Goal: Information Seeking & Learning: Learn about a topic

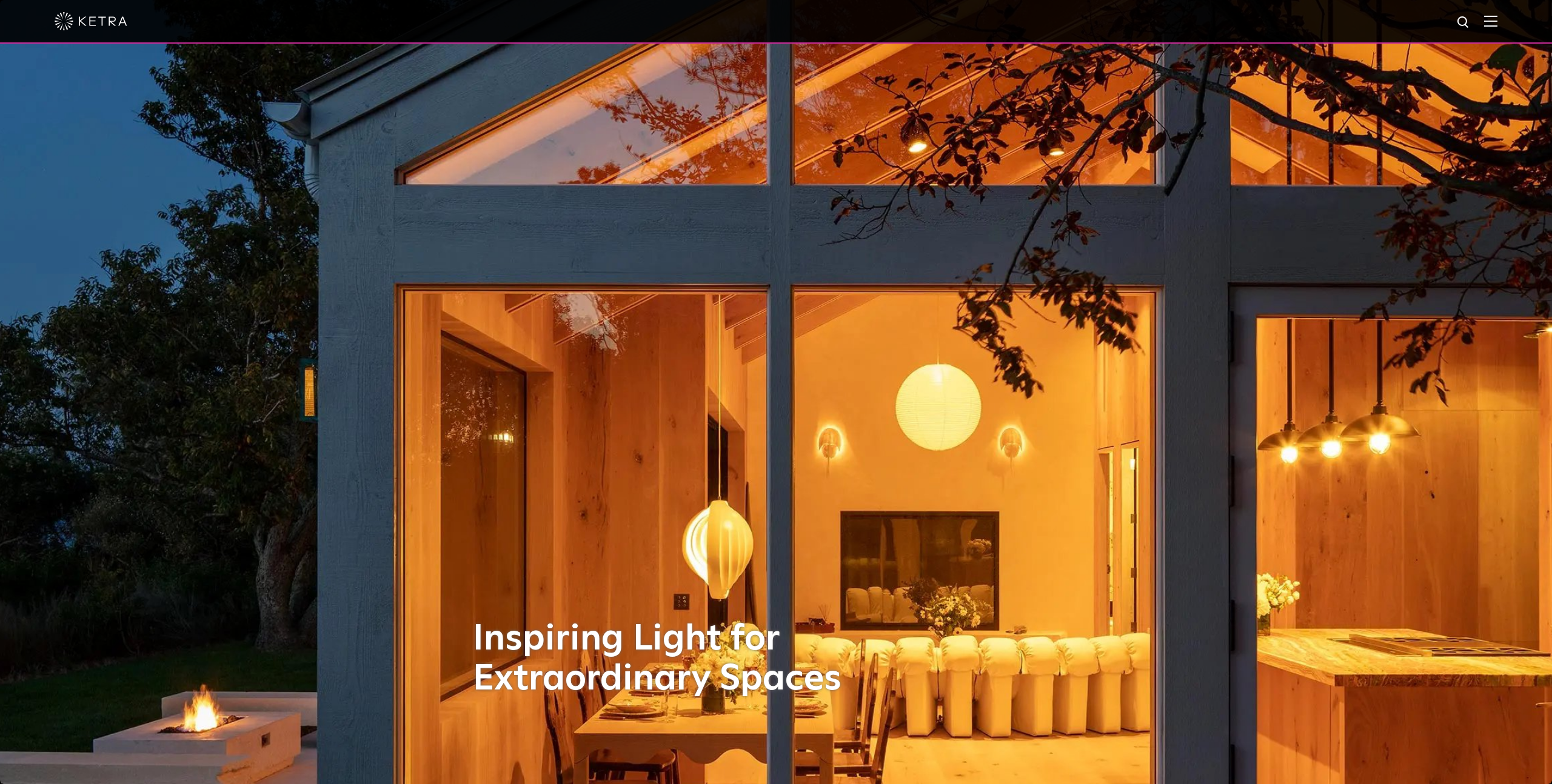
click at [1498, 22] on div at bounding box center [776, 22] width 1552 height 43
click at [1495, 22] on img at bounding box center [1490, 21] width 14 height 11
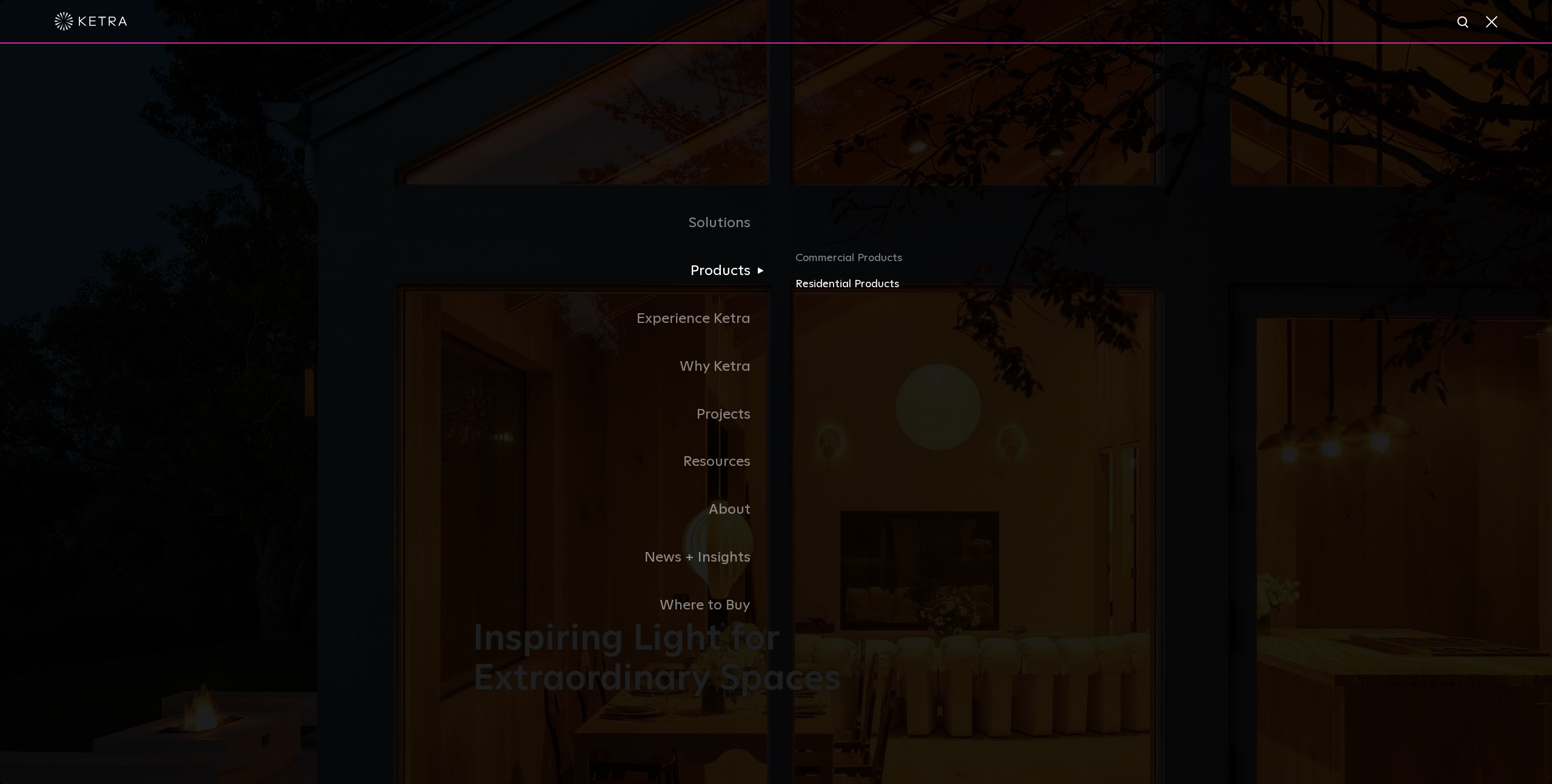
click at [839, 282] on link "Residential Products" at bounding box center [937, 285] width 283 height 18
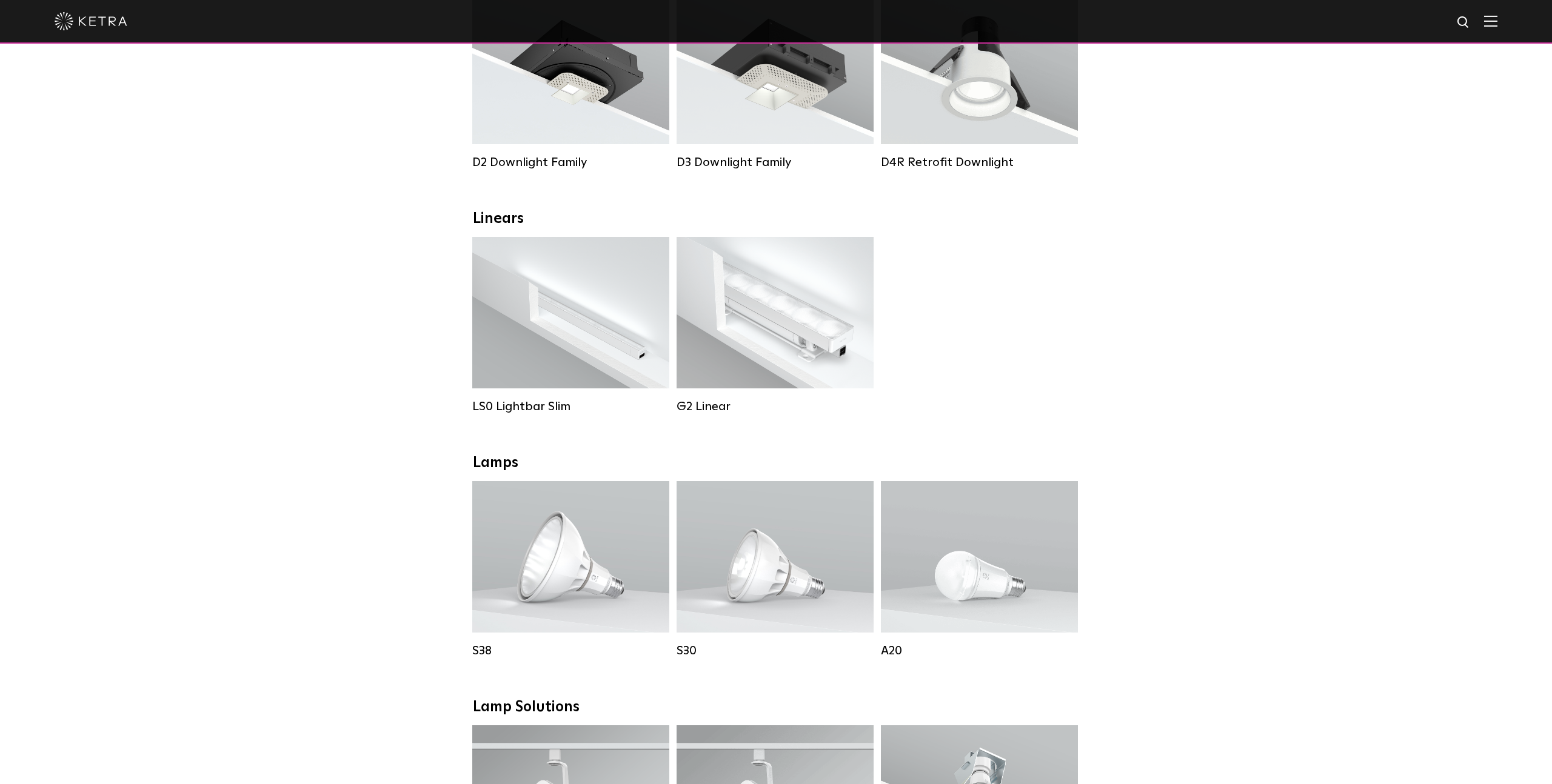
scroll to position [274, 0]
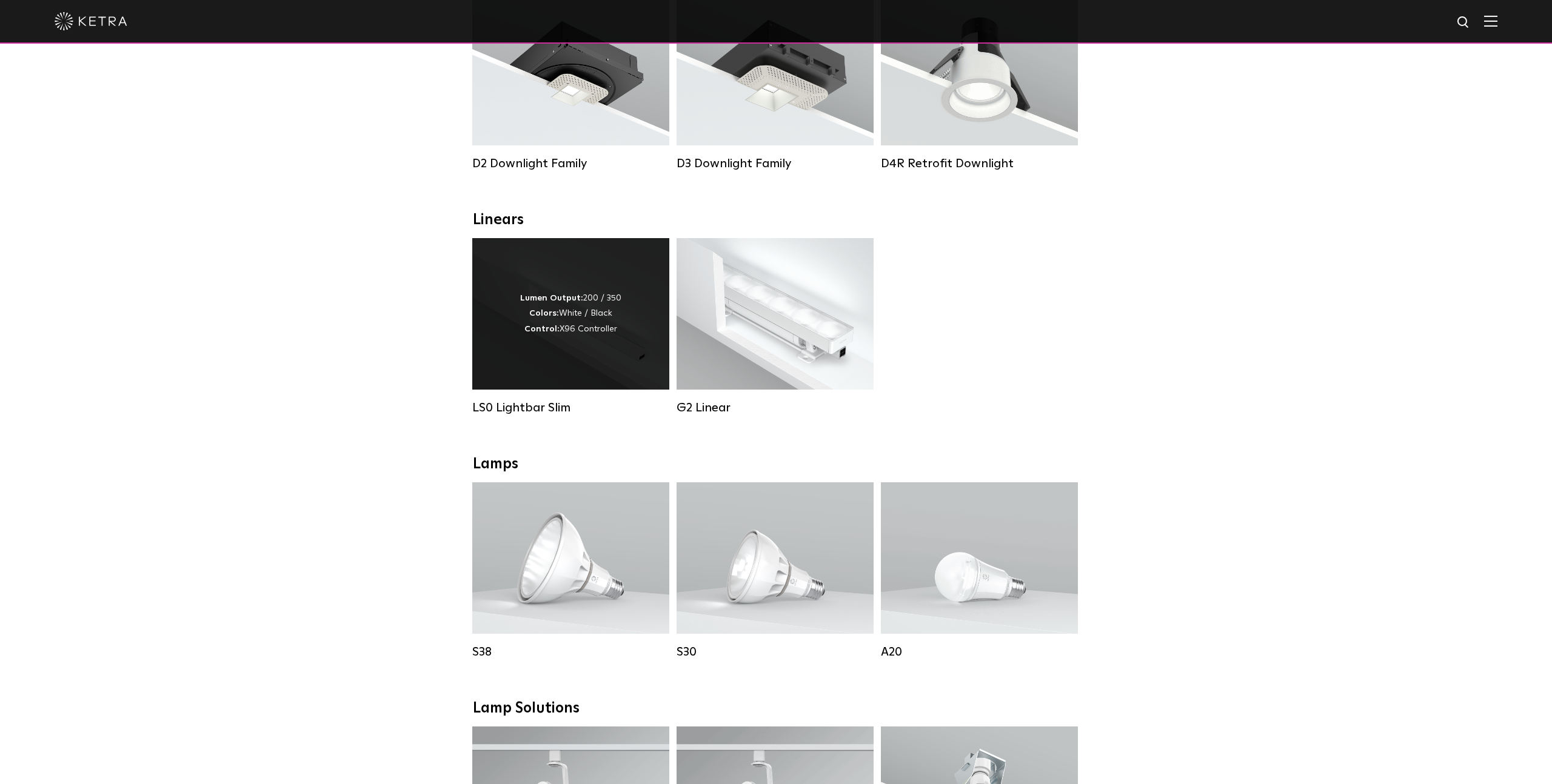
click at [558, 335] on div "Lumen Output: 200 / 350 Colors: White / Black Control: X96 Controller" at bounding box center [571, 313] width 101 height 46
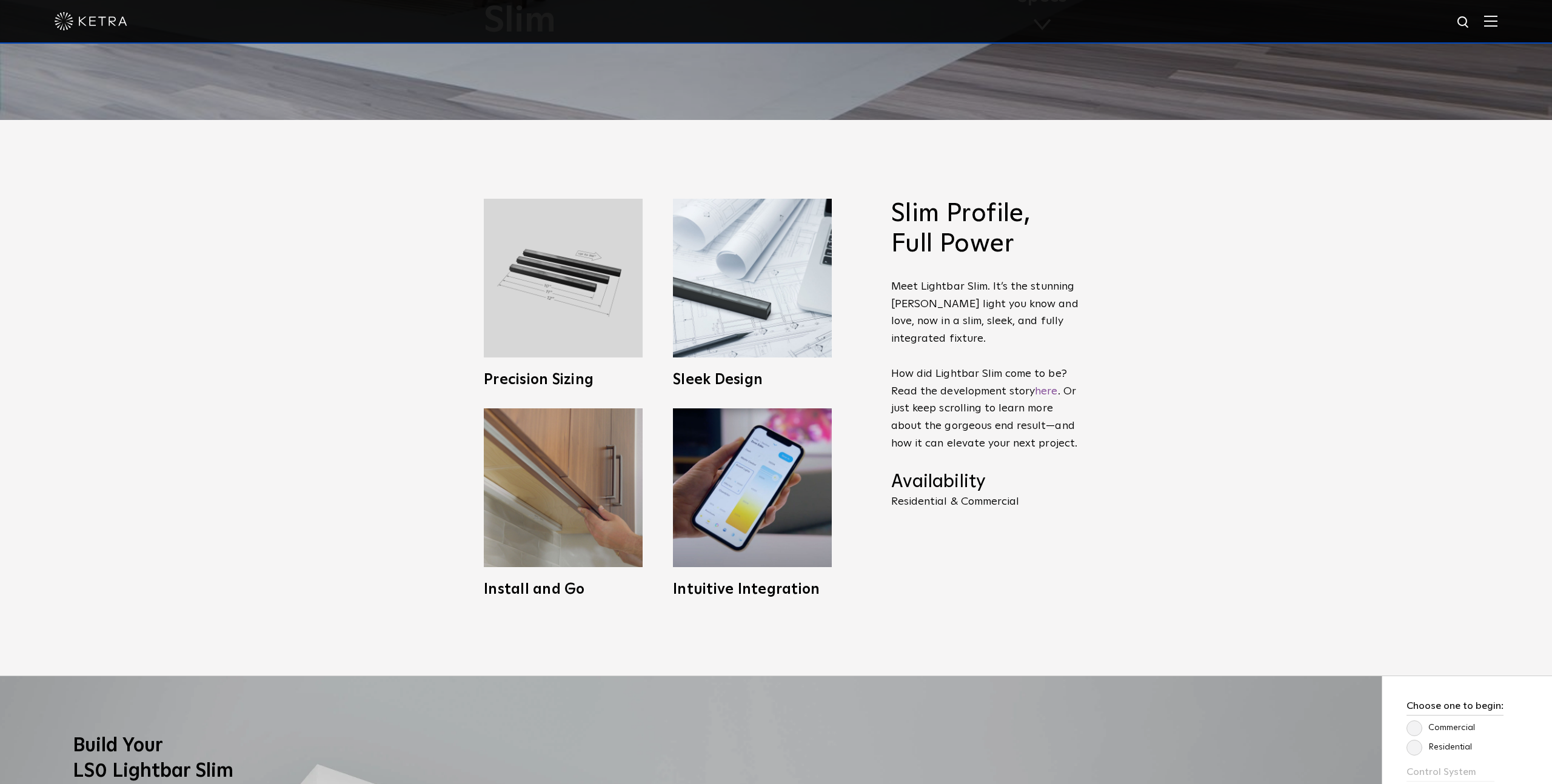
scroll to position [669, 0]
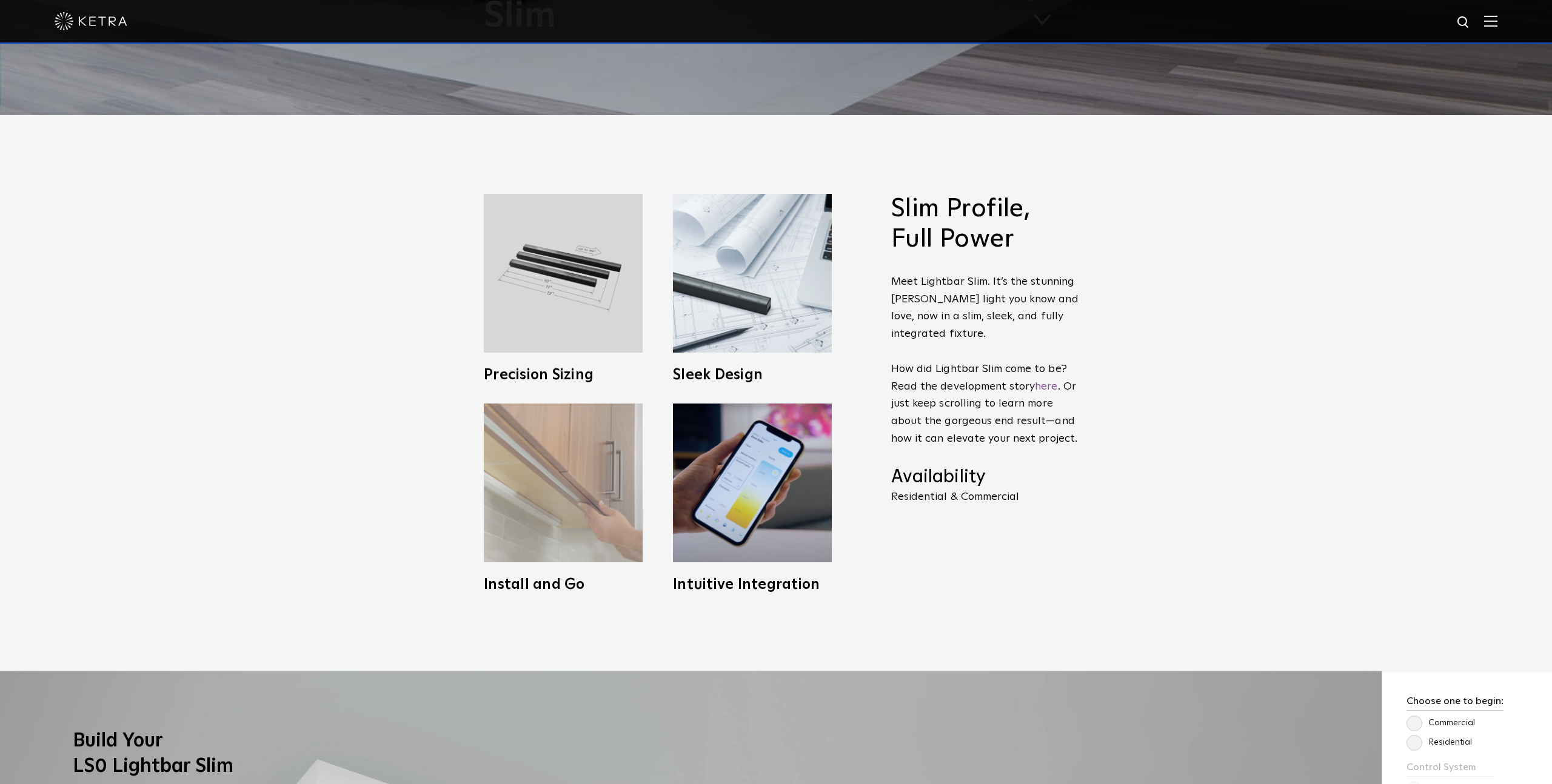
click at [568, 521] on img at bounding box center [564, 483] width 159 height 159
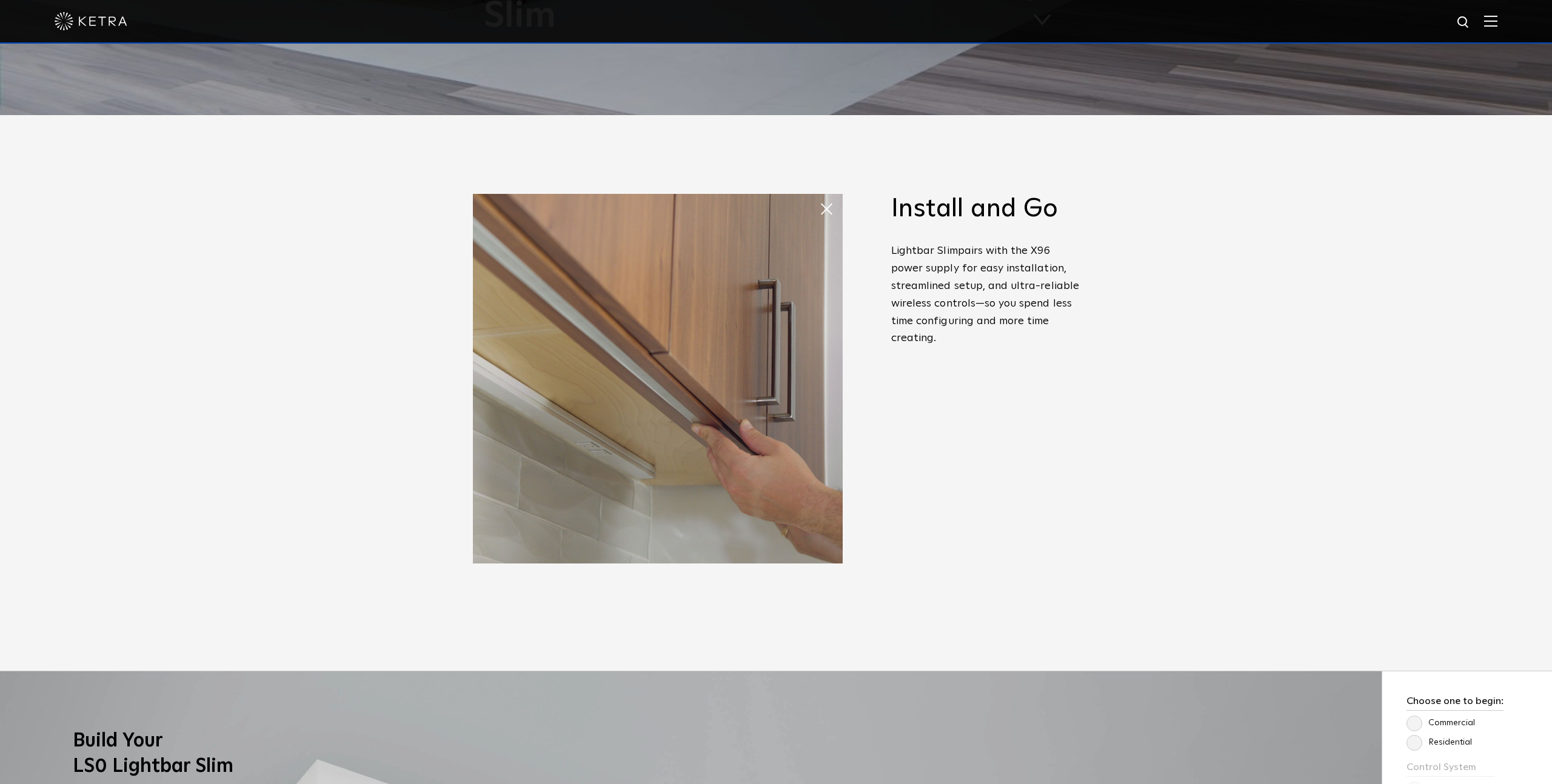
click at [942, 733] on h3 "Build Your LS0 Lightbar Slim" at bounding box center [849, 754] width 1552 height 51
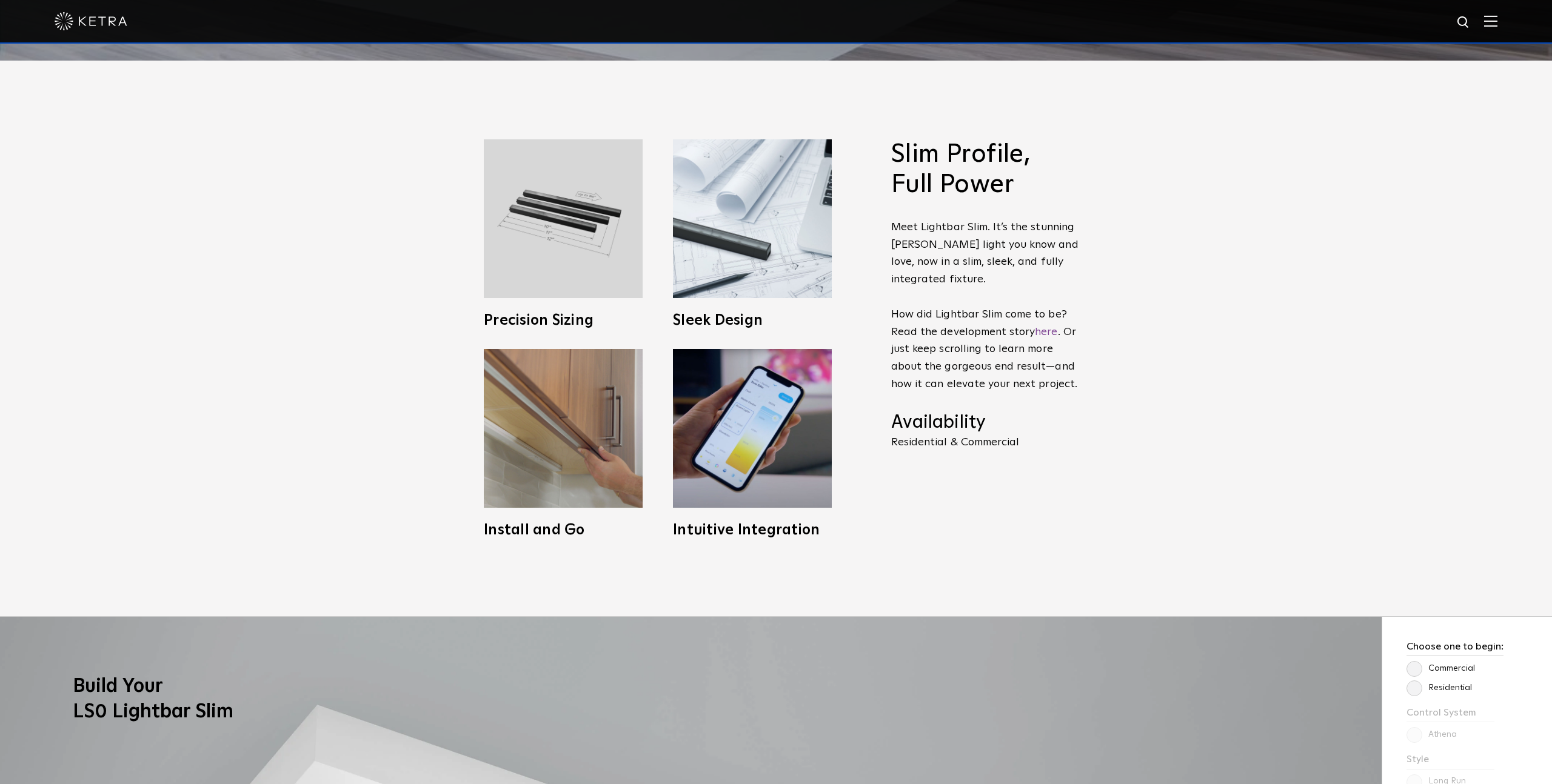
scroll to position [723, 0]
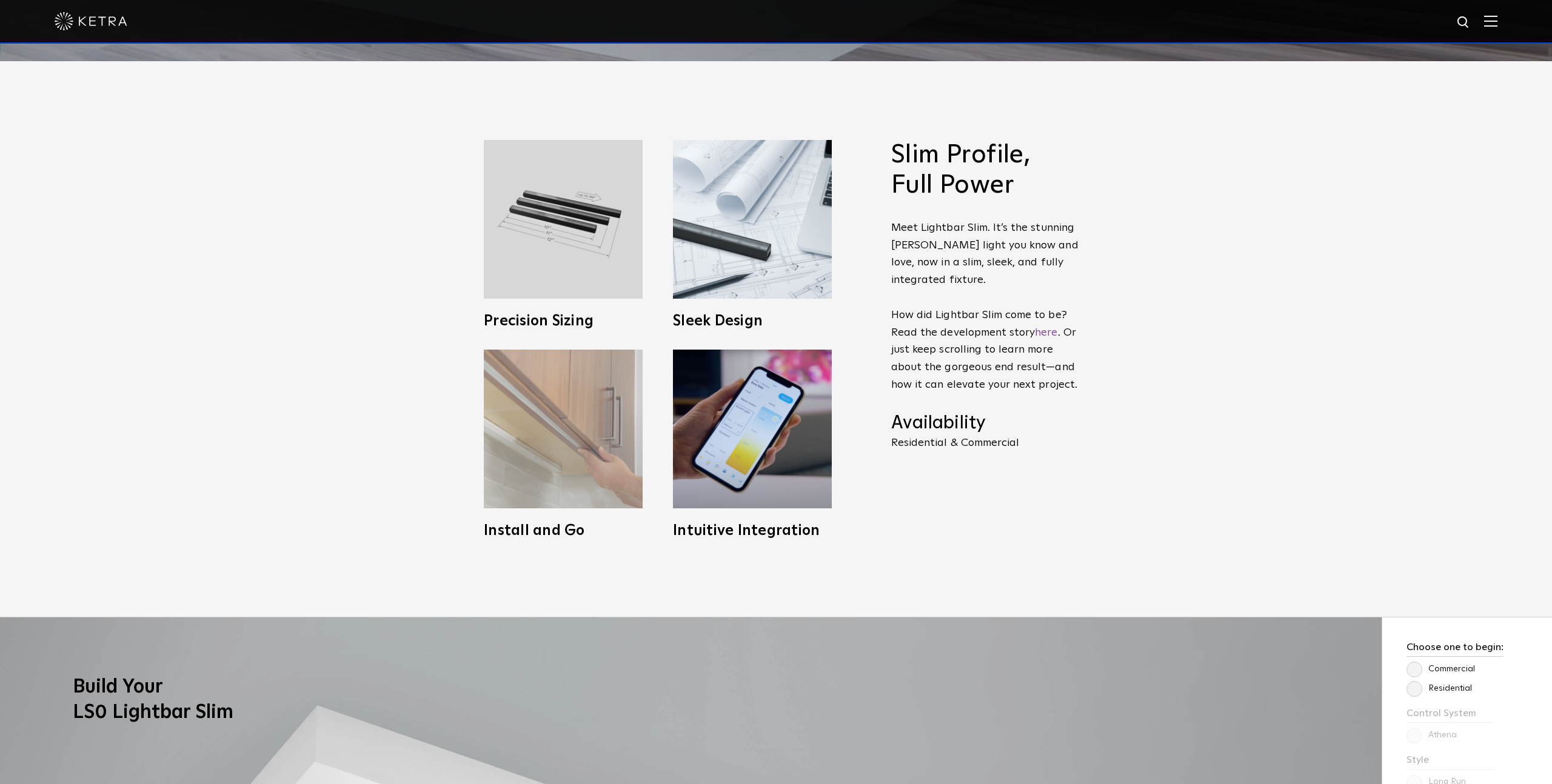
click at [567, 410] on img at bounding box center [564, 429] width 159 height 159
